Goal: Use online tool/utility: Use online tool/utility

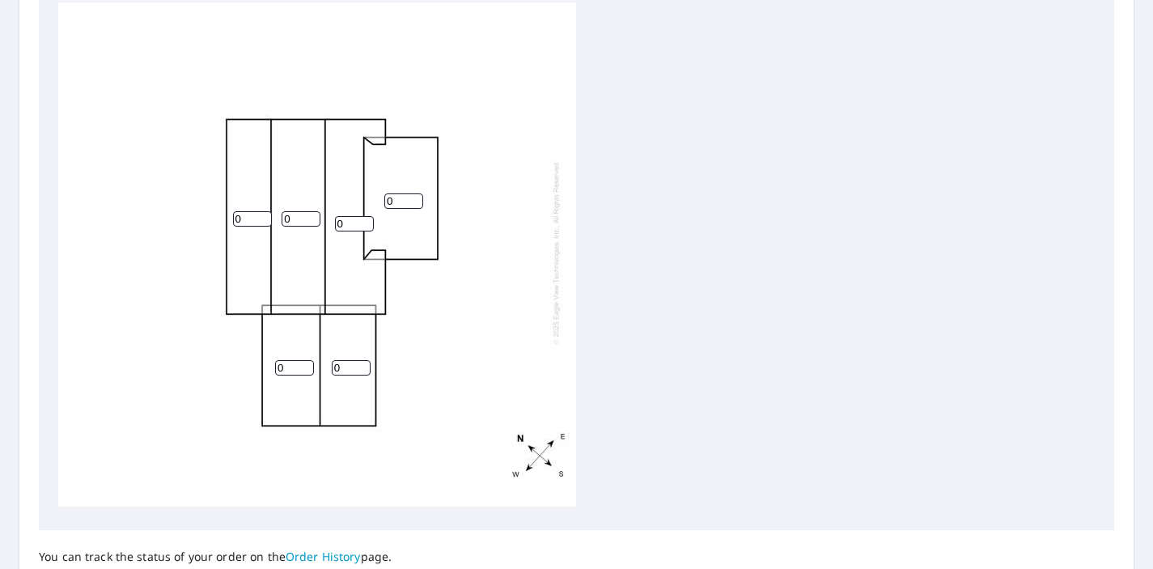
scroll to position [578, 0]
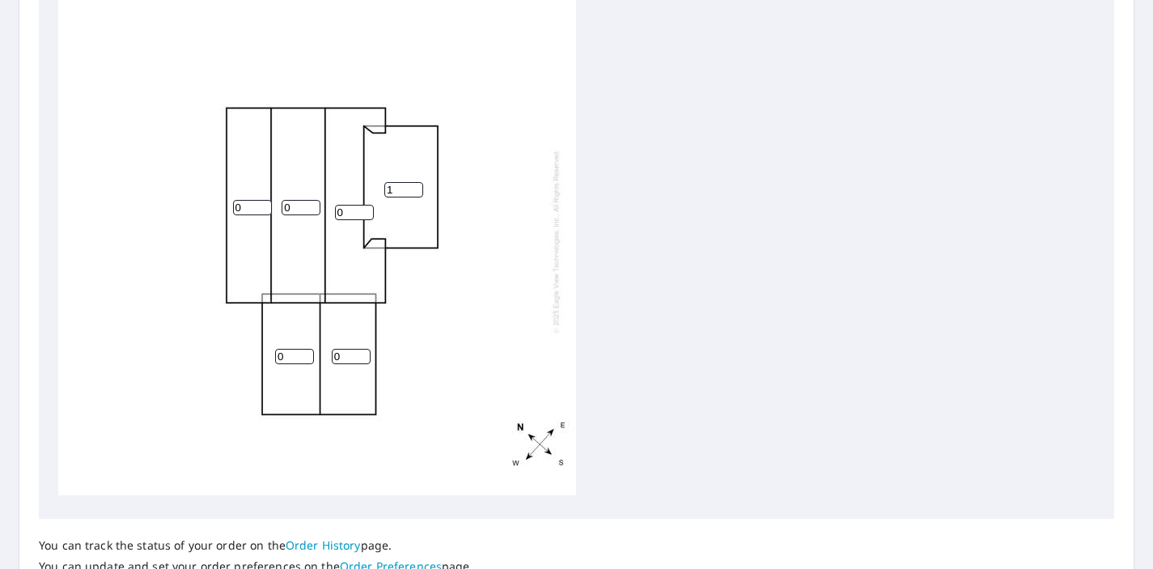
click at [418, 187] on input "1" at bounding box center [403, 189] width 39 height 15
click at [418, 187] on input "2" at bounding box center [403, 189] width 39 height 15
click at [418, 187] on input "3" at bounding box center [403, 189] width 39 height 15
type input "4"
click at [418, 187] on input "4" at bounding box center [403, 189] width 39 height 15
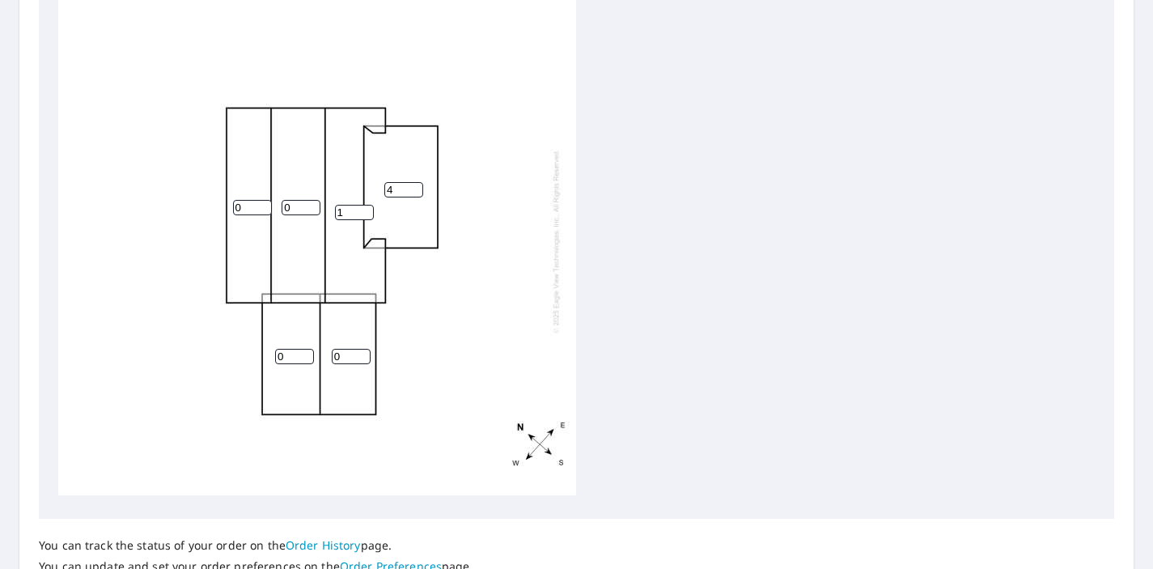
click at [367, 210] on input "1" at bounding box center [354, 212] width 39 height 15
click at [367, 210] on input "2" at bounding box center [354, 212] width 39 height 15
click at [367, 210] on input "3" at bounding box center [354, 212] width 39 height 15
click at [367, 210] on input "4" at bounding box center [354, 212] width 39 height 15
click at [367, 210] on input "5" at bounding box center [354, 212] width 39 height 15
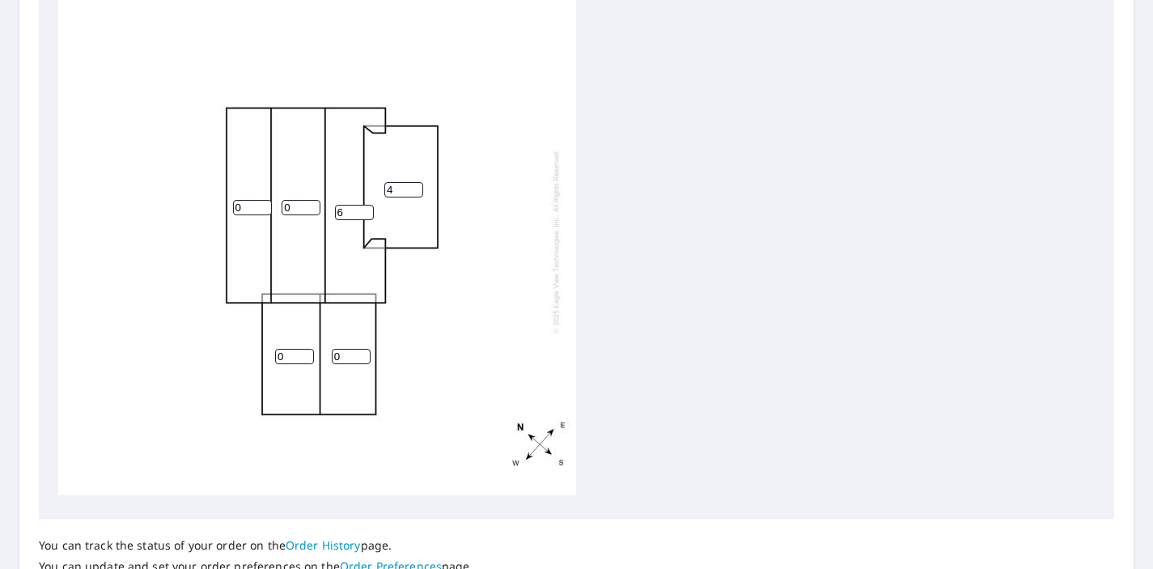
click at [367, 210] on input "6" at bounding box center [354, 212] width 39 height 15
click at [367, 210] on input "7" at bounding box center [354, 212] width 39 height 15
click at [367, 210] on input "8" at bounding box center [354, 212] width 39 height 15
click at [367, 210] on input "9" at bounding box center [354, 212] width 39 height 15
click at [367, 210] on input "10" at bounding box center [354, 212] width 39 height 15
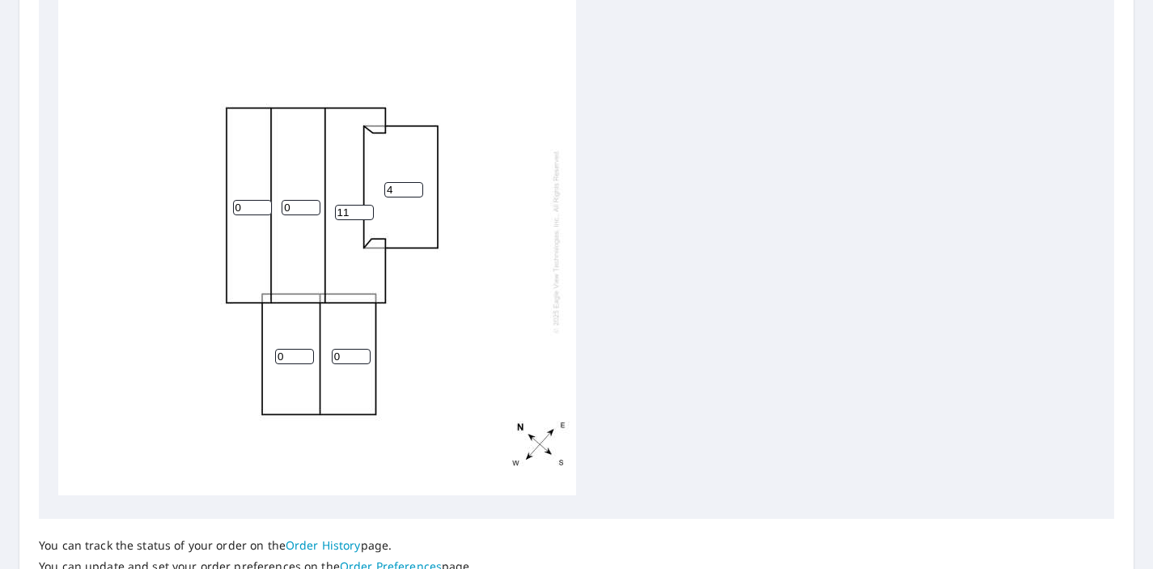
type input "11"
click at [367, 210] on input "11" at bounding box center [354, 212] width 39 height 15
click at [312, 206] on input "1" at bounding box center [301, 207] width 39 height 15
click at [312, 206] on input "2" at bounding box center [301, 207] width 39 height 15
click at [312, 206] on input "3" at bounding box center [301, 207] width 39 height 15
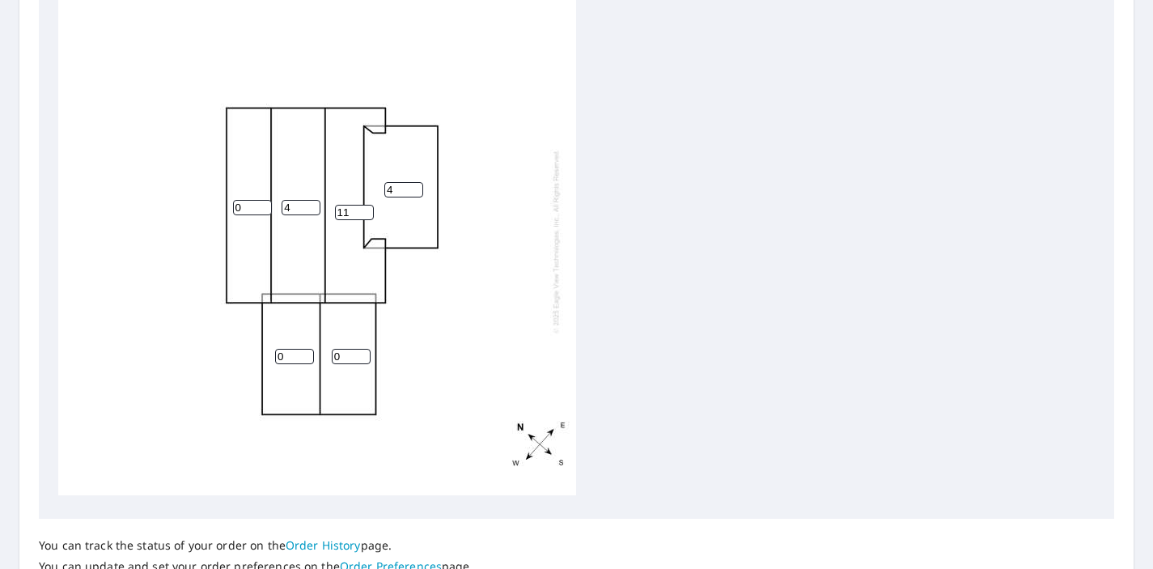
click at [312, 206] on input "4" at bounding box center [301, 207] width 39 height 15
click at [312, 206] on input "5" at bounding box center [301, 207] width 39 height 15
click at [312, 206] on input "6" at bounding box center [301, 207] width 39 height 15
click at [312, 206] on input "7" at bounding box center [301, 207] width 39 height 15
click at [312, 206] on input "8" at bounding box center [301, 207] width 39 height 15
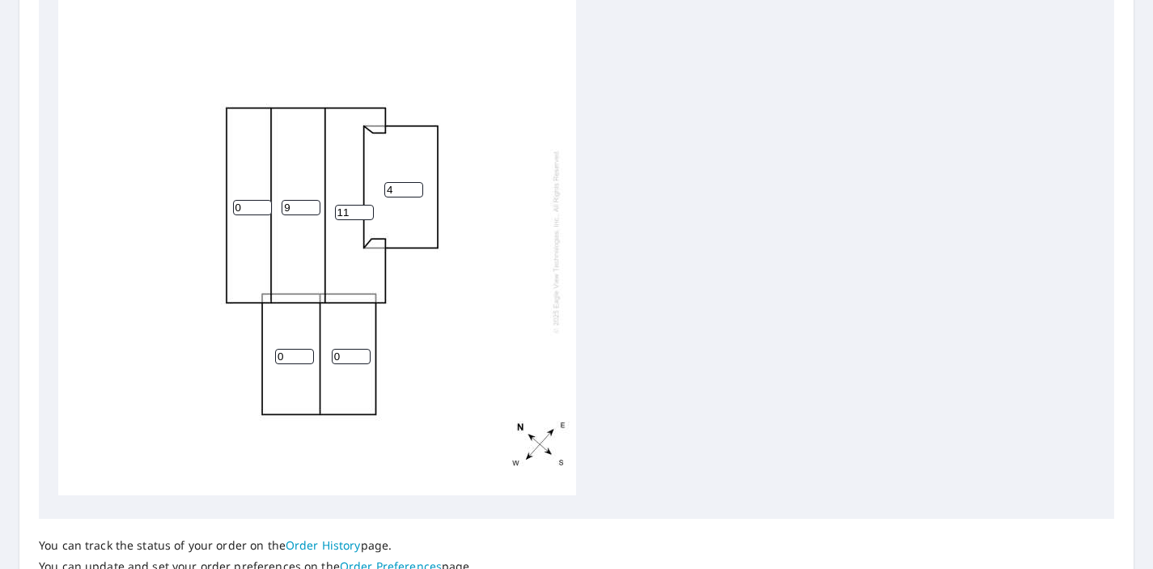
click at [311, 205] on input "9" at bounding box center [301, 207] width 39 height 15
click at [311, 205] on input "10" at bounding box center [301, 207] width 39 height 15
type input "11"
click at [311, 205] on input "11" at bounding box center [301, 207] width 39 height 15
click at [263, 206] on input "1" at bounding box center [252, 207] width 39 height 15
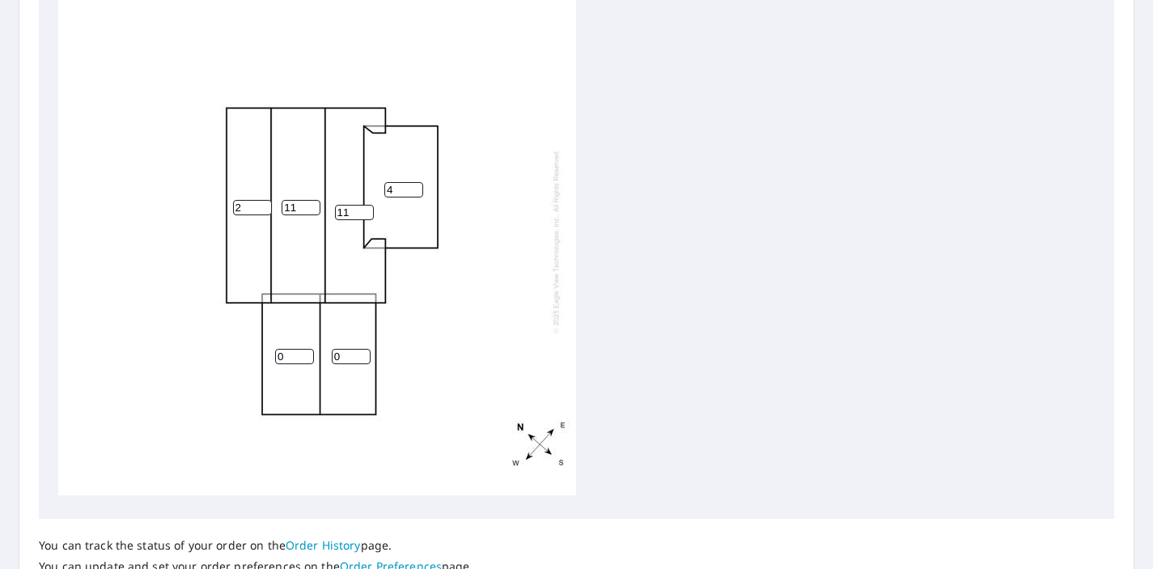
click at [263, 206] on input "2" at bounding box center [252, 207] width 39 height 15
click at [263, 206] on input "3" at bounding box center [252, 207] width 39 height 15
click at [263, 206] on input "4" at bounding box center [252, 207] width 39 height 15
click at [263, 206] on input "5" at bounding box center [252, 207] width 39 height 15
click at [263, 206] on input "6" at bounding box center [252, 207] width 39 height 15
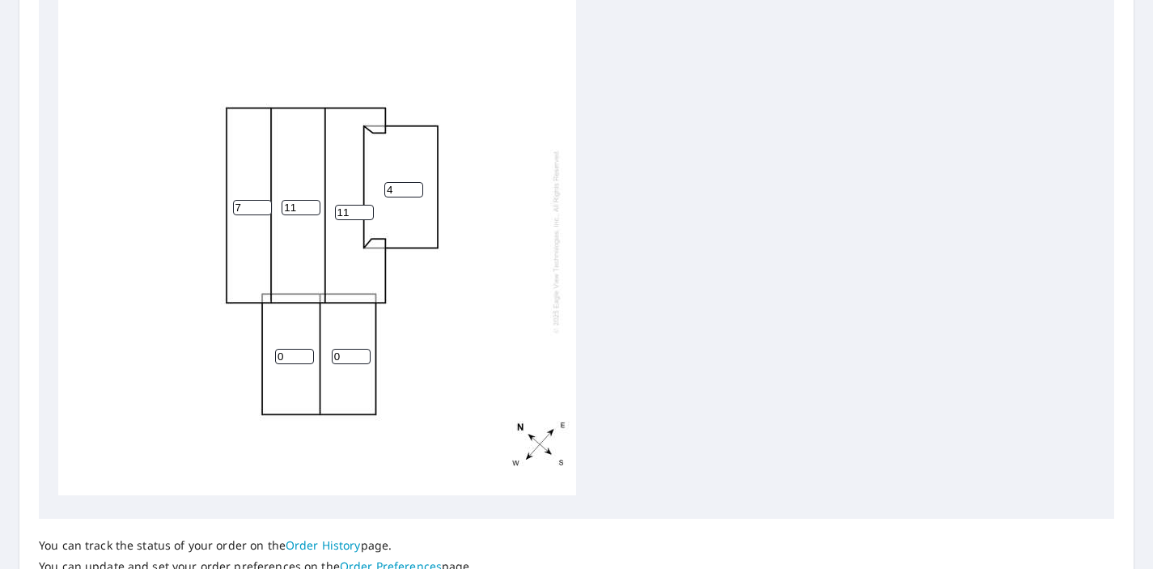
click at [263, 206] on input "7" at bounding box center [252, 207] width 39 height 15
click at [263, 206] on input "8" at bounding box center [252, 207] width 39 height 15
click at [263, 206] on input "9" at bounding box center [252, 207] width 39 height 15
click at [263, 206] on input "10" at bounding box center [252, 207] width 39 height 15
type input "11"
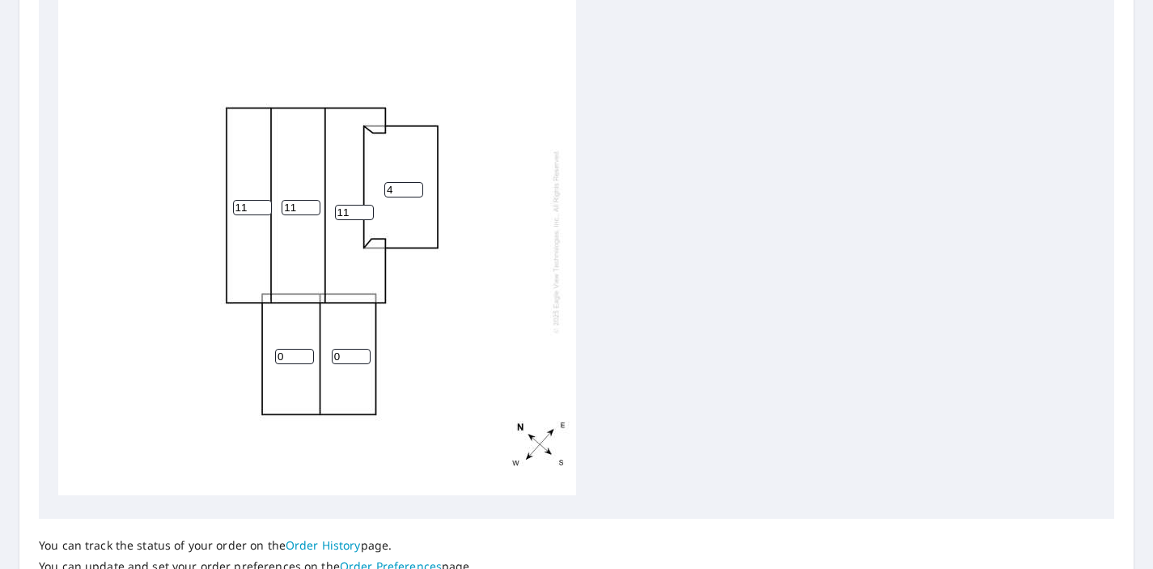
click at [263, 206] on input "11" at bounding box center [252, 207] width 39 height 15
click at [306, 352] on input "1" at bounding box center [294, 356] width 39 height 15
click at [306, 352] on input "2" at bounding box center [294, 356] width 39 height 15
click at [306, 352] on input "3" at bounding box center [294, 356] width 39 height 15
click at [306, 352] on input "4" at bounding box center [294, 356] width 39 height 15
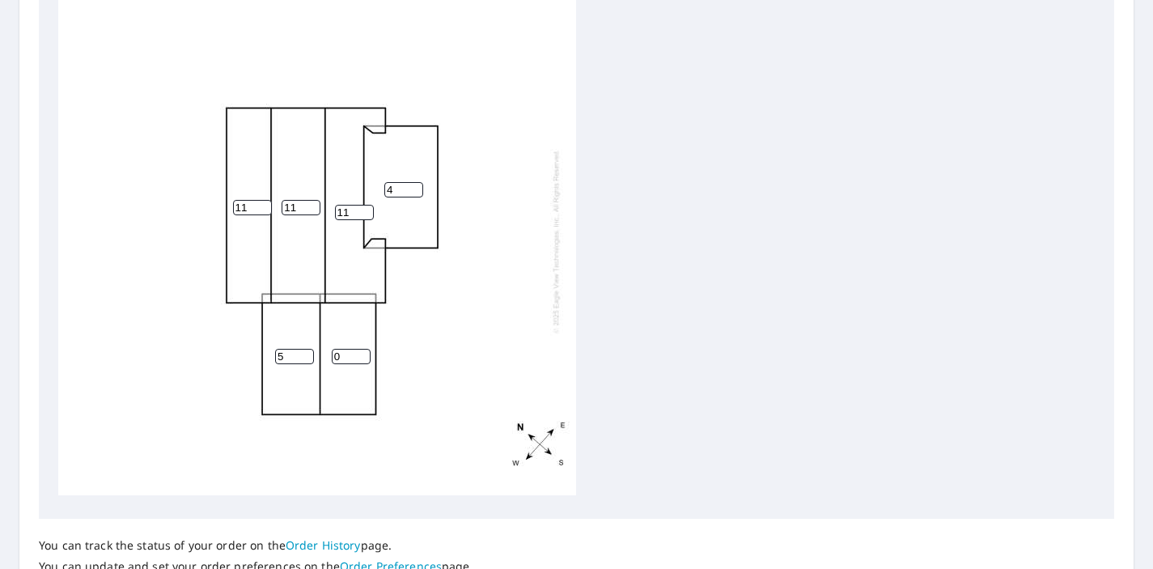
click at [306, 352] on input "5" at bounding box center [294, 356] width 39 height 15
click at [306, 352] on input "6" at bounding box center [294, 356] width 39 height 15
click at [306, 352] on input "7" at bounding box center [294, 356] width 39 height 15
click at [306, 352] on input "8" at bounding box center [294, 356] width 39 height 15
click at [306, 352] on input "9" at bounding box center [294, 356] width 39 height 15
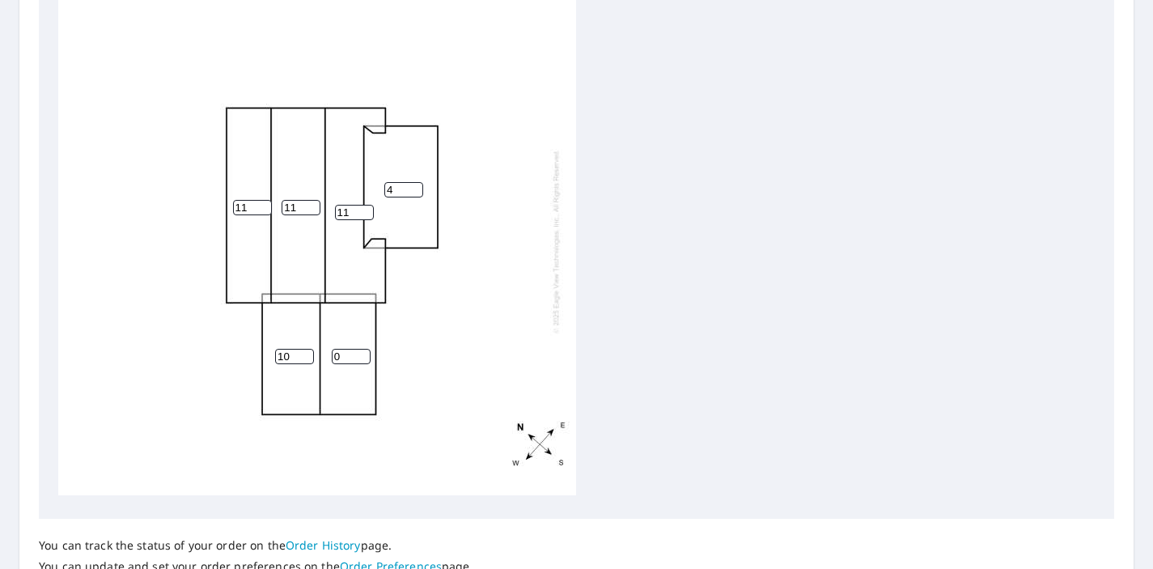
click at [306, 352] on input "10" at bounding box center [294, 356] width 39 height 15
type input "11"
click at [306, 352] on input "11" at bounding box center [294, 356] width 39 height 15
click at [361, 354] on input "1" at bounding box center [351, 356] width 39 height 15
click at [361, 354] on input "2" at bounding box center [351, 356] width 39 height 15
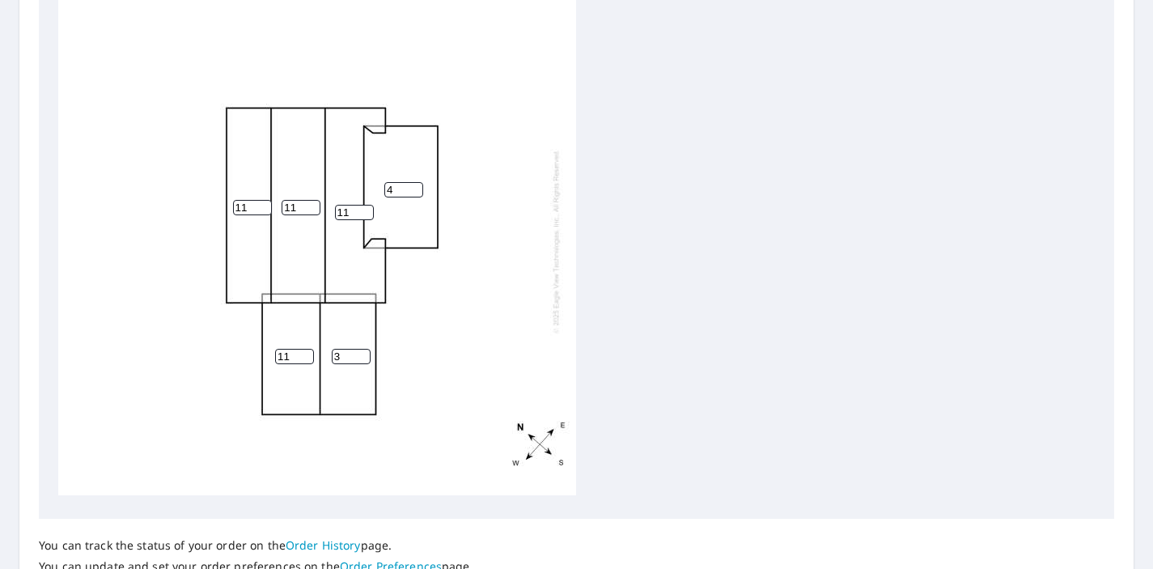
click at [361, 354] on input "3" at bounding box center [351, 356] width 39 height 15
click at [361, 354] on input "4" at bounding box center [351, 356] width 39 height 15
click at [361, 354] on input "5" at bounding box center [351, 356] width 39 height 15
click at [361, 354] on input "6" at bounding box center [351, 356] width 39 height 15
click at [361, 354] on input "7" at bounding box center [351, 356] width 39 height 15
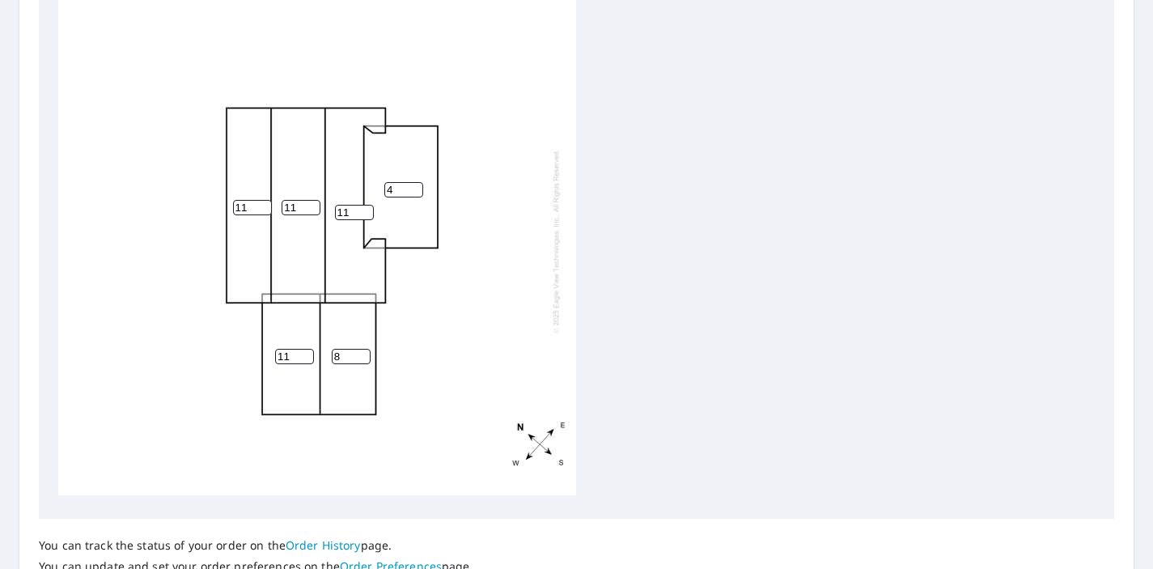
click at [361, 354] on input "8" at bounding box center [351, 356] width 39 height 15
click at [361, 354] on input "9" at bounding box center [351, 356] width 39 height 15
click at [361, 354] on input "10" at bounding box center [351, 356] width 39 height 15
type input "11"
click at [361, 354] on input "11" at bounding box center [351, 356] width 39 height 15
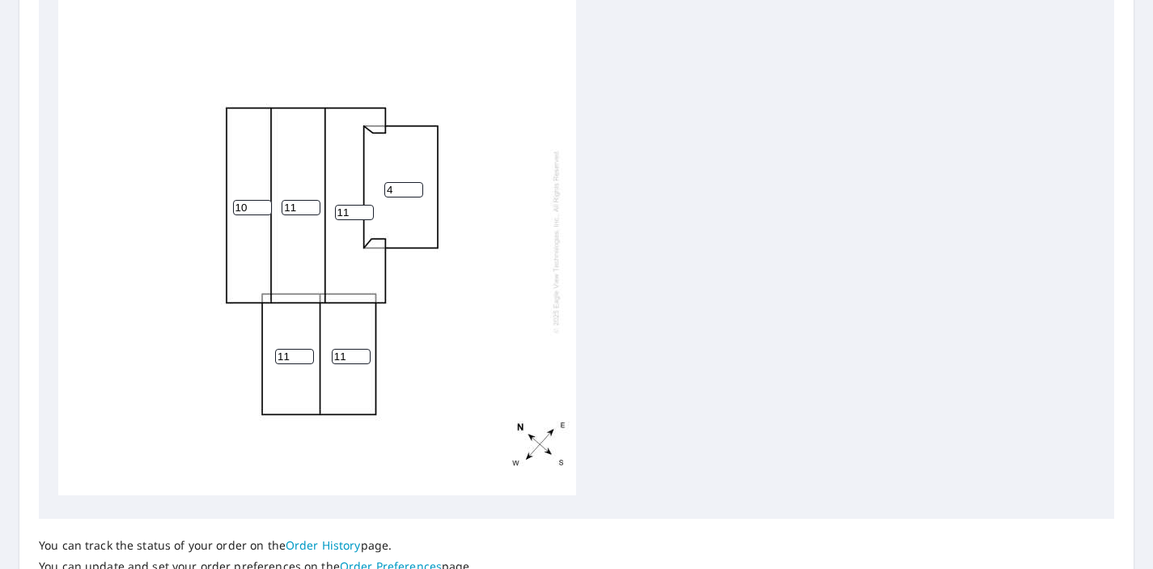
click at [263, 212] on input "10" at bounding box center [252, 207] width 39 height 15
click at [263, 212] on input "9" at bounding box center [252, 207] width 39 height 15
click at [263, 212] on input "8" at bounding box center [252, 207] width 39 height 15
click at [263, 212] on input "7" at bounding box center [252, 207] width 39 height 15
type input "6"
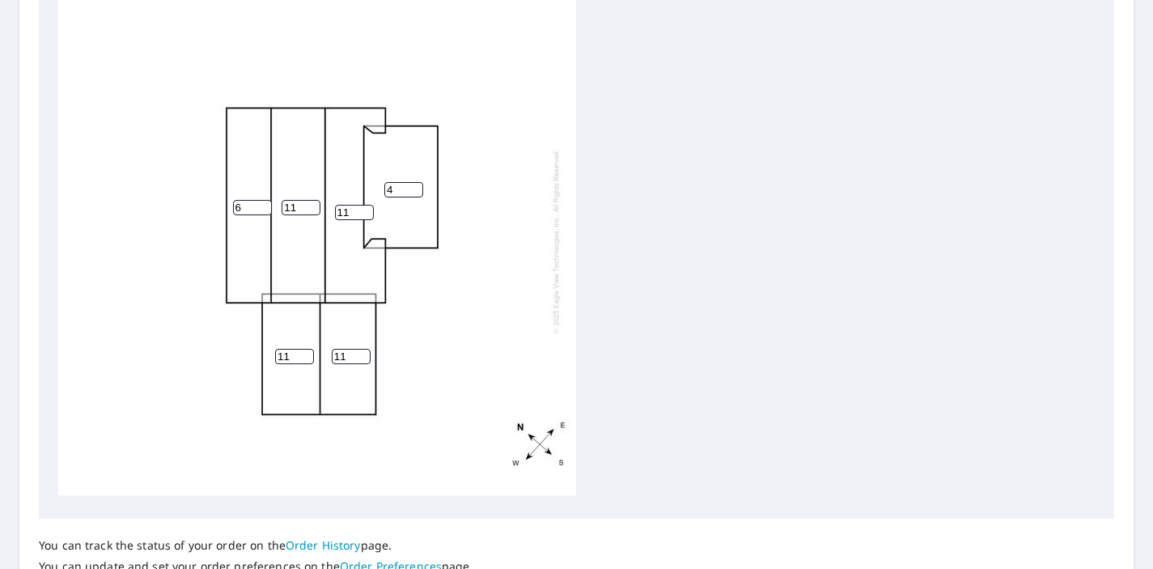
click at [263, 212] on input "6" at bounding box center [252, 207] width 39 height 15
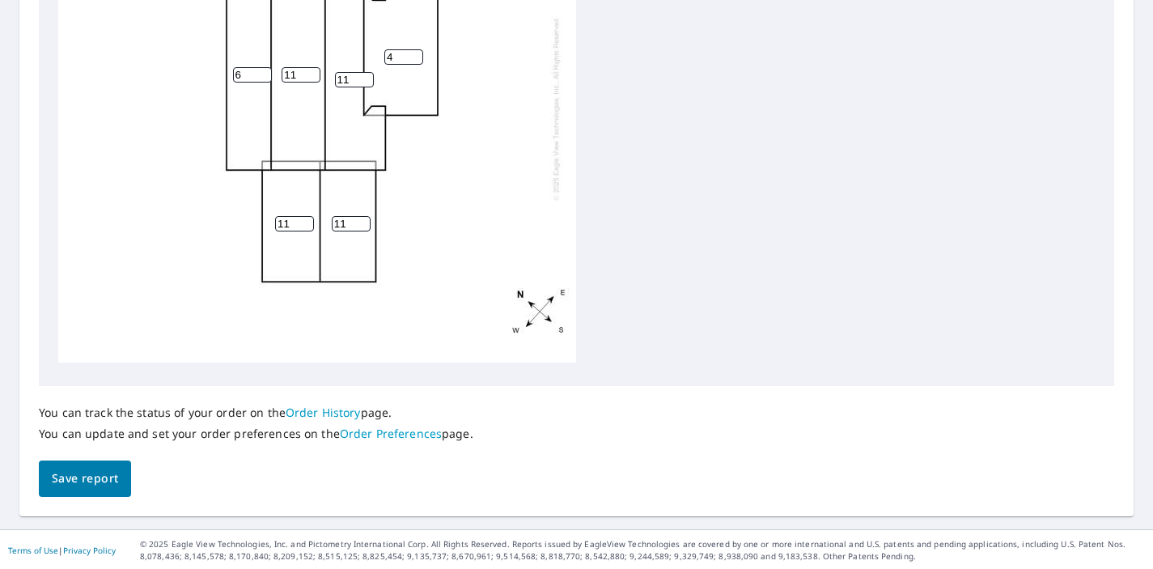
scroll to position [712, 0]
click at [101, 474] on span "Save report" at bounding box center [85, 477] width 66 height 20
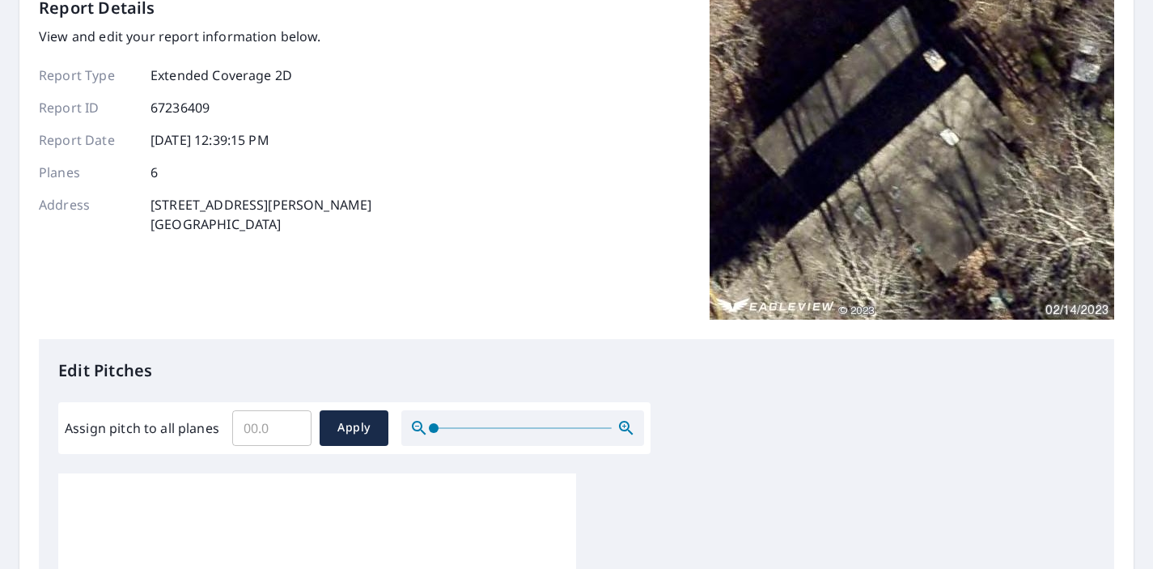
scroll to position [0, 0]
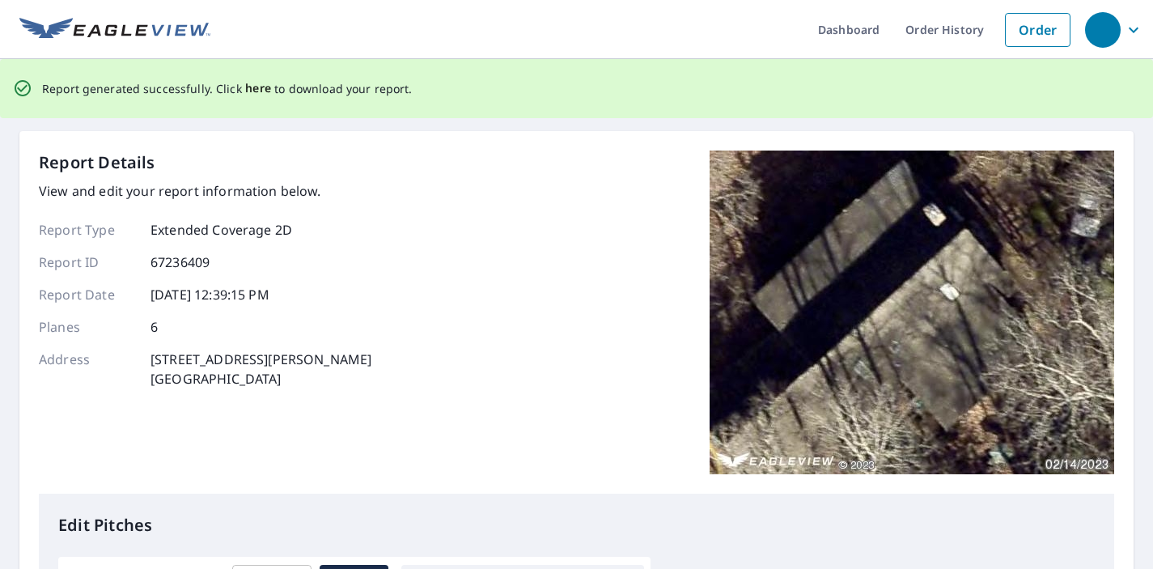
click at [253, 89] on span "here" at bounding box center [258, 89] width 27 height 20
